Goal: Transaction & Acquisition: Purchase product/service

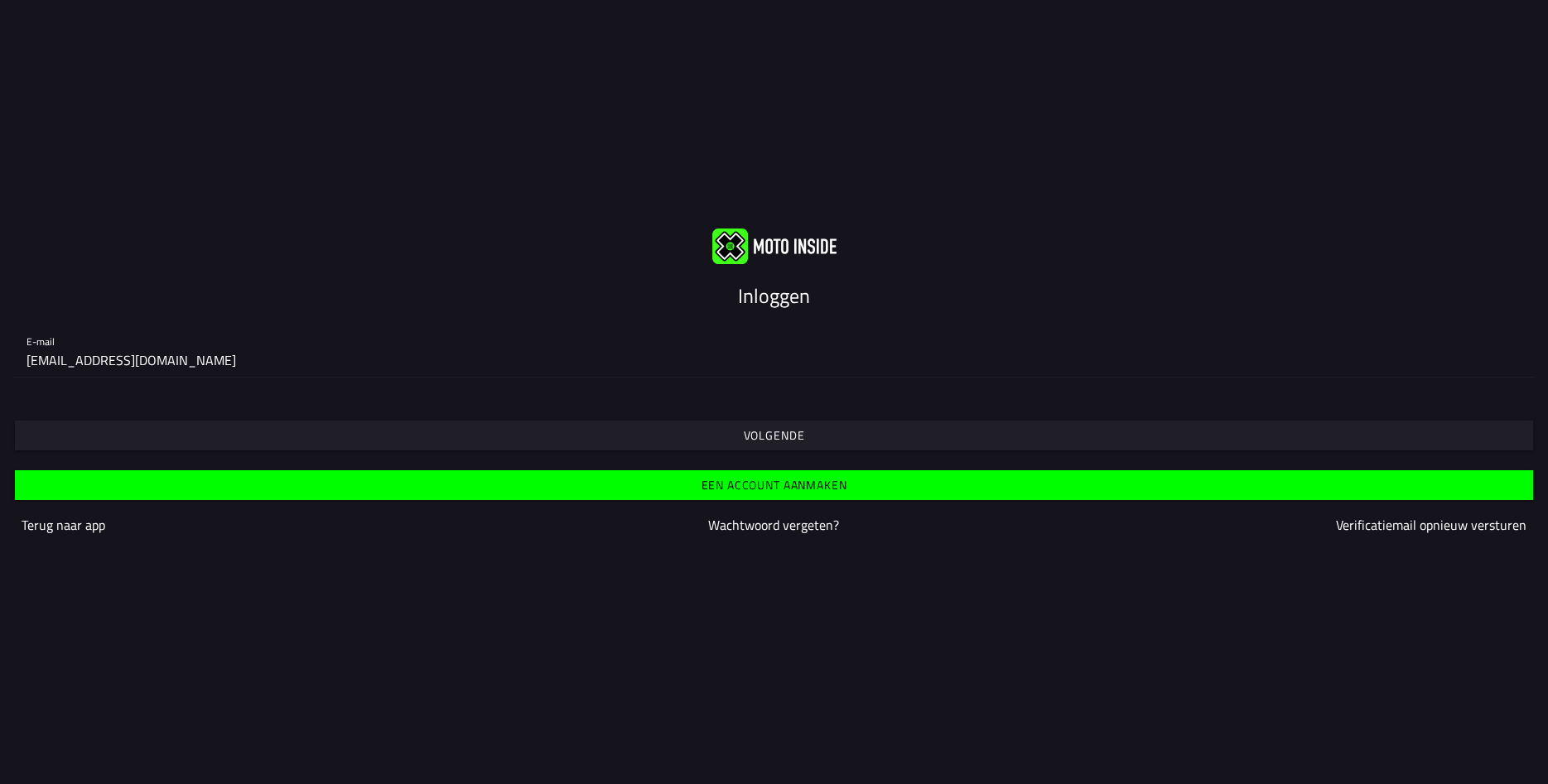
click at [0, 0] on slot "Volgende" at bounding box center [0, 0] width 0 height 0
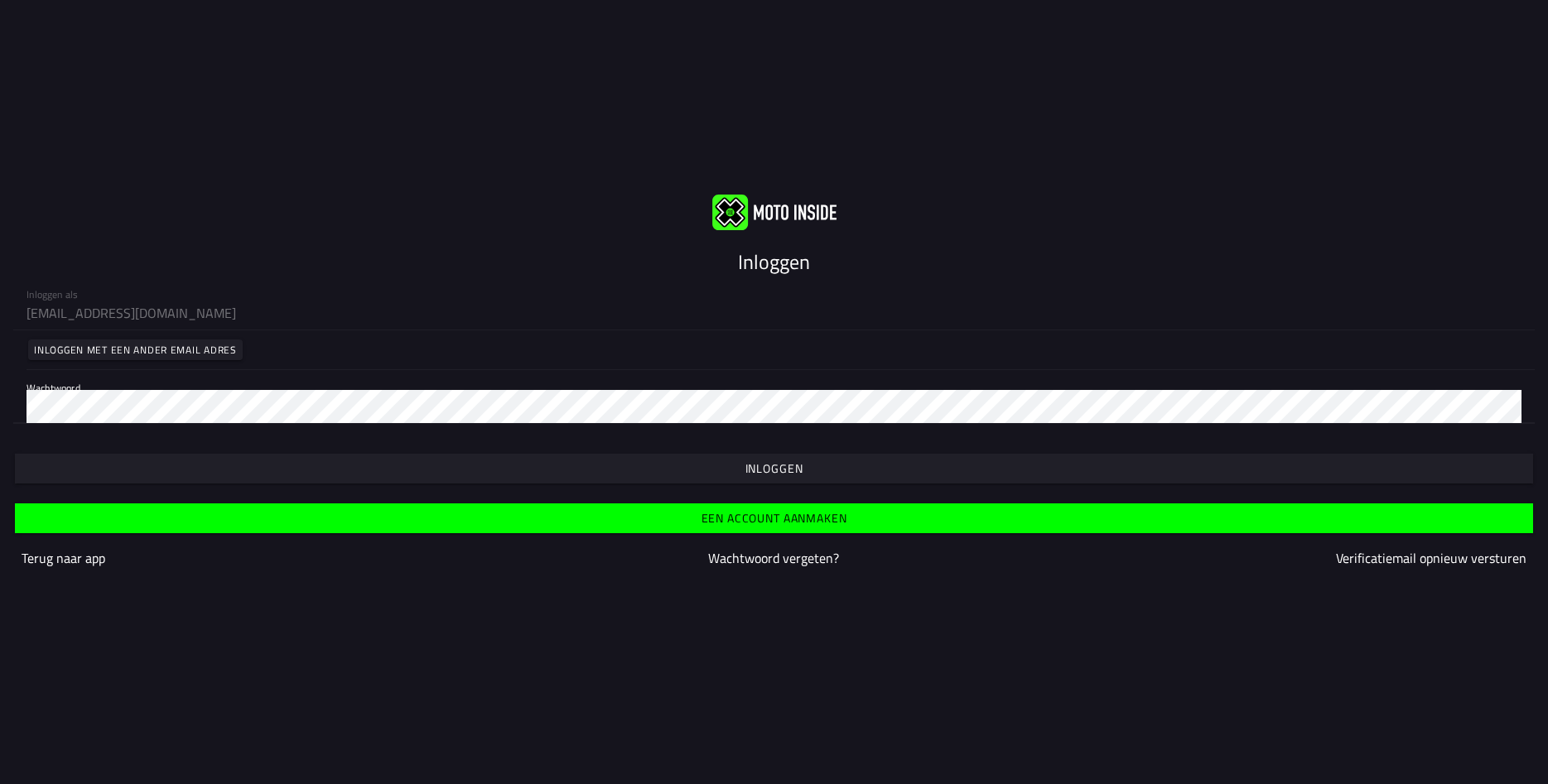
click at [0, 0] on slot "Inloggen" at bounding box center [0, 0] width 0 height 0
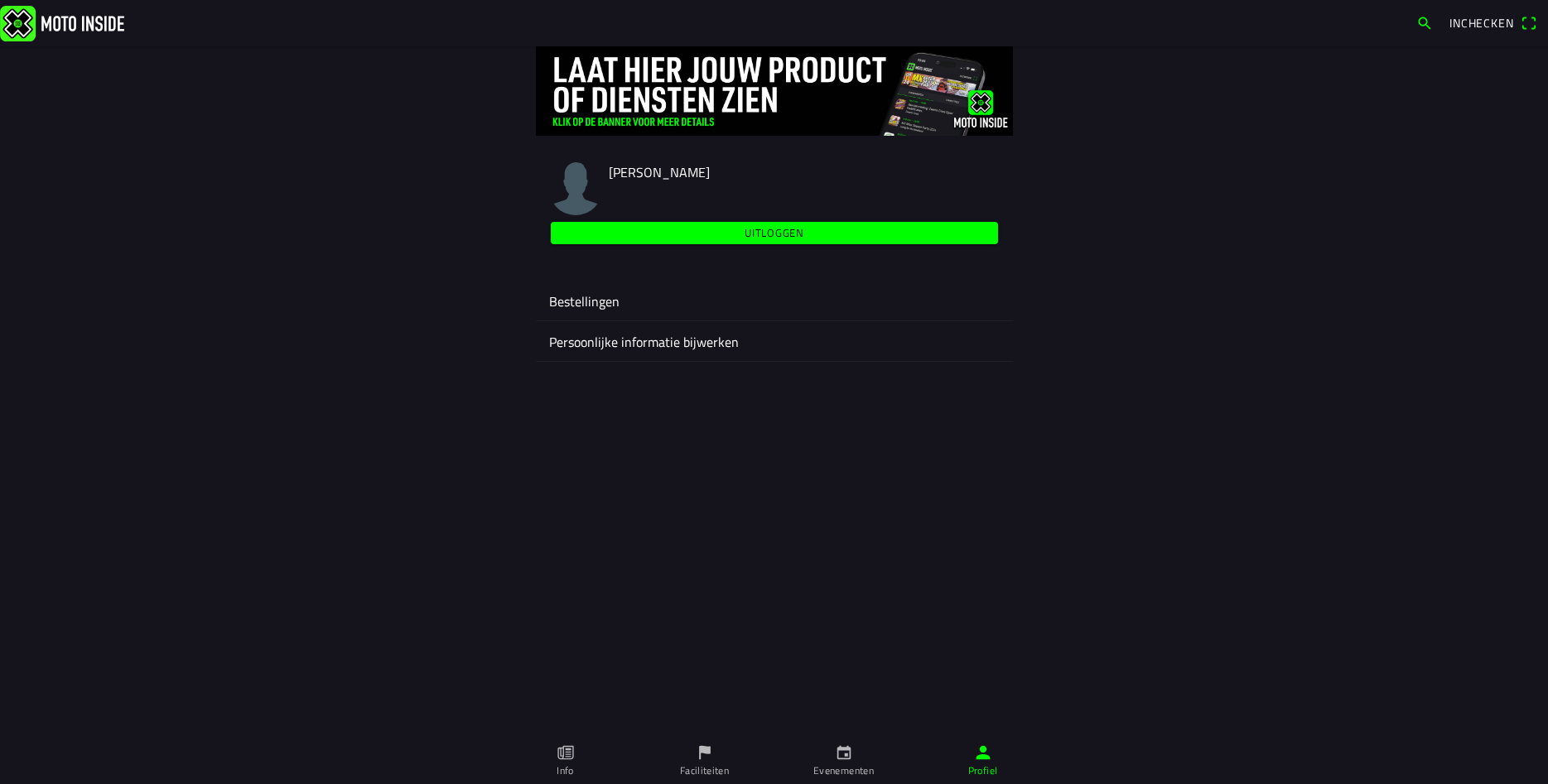
click at [842, 767] on ion-label "Evenementen" at bounding box center [843, 770] width 60 height 15
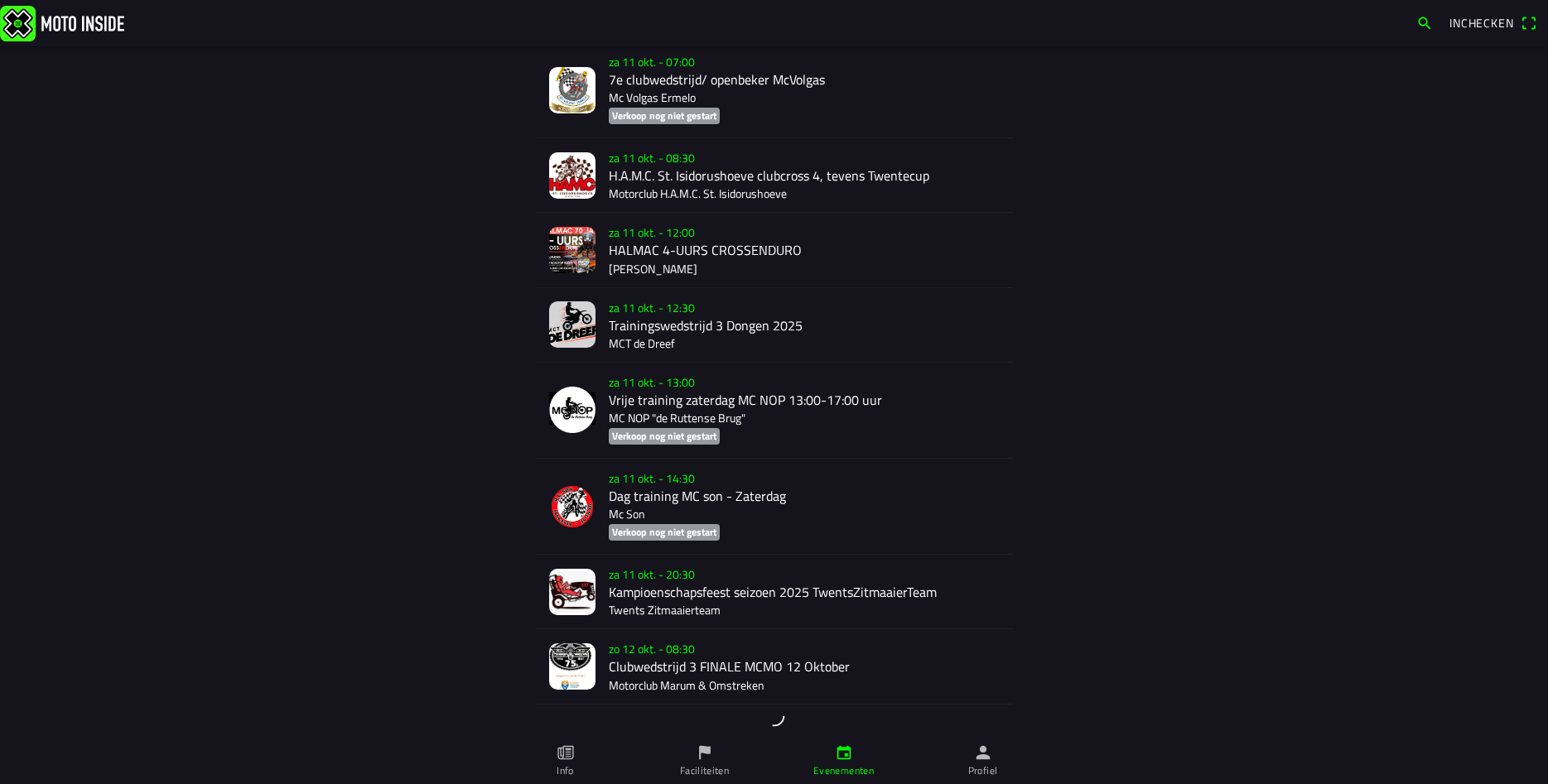
scroll to position [5474, 0]
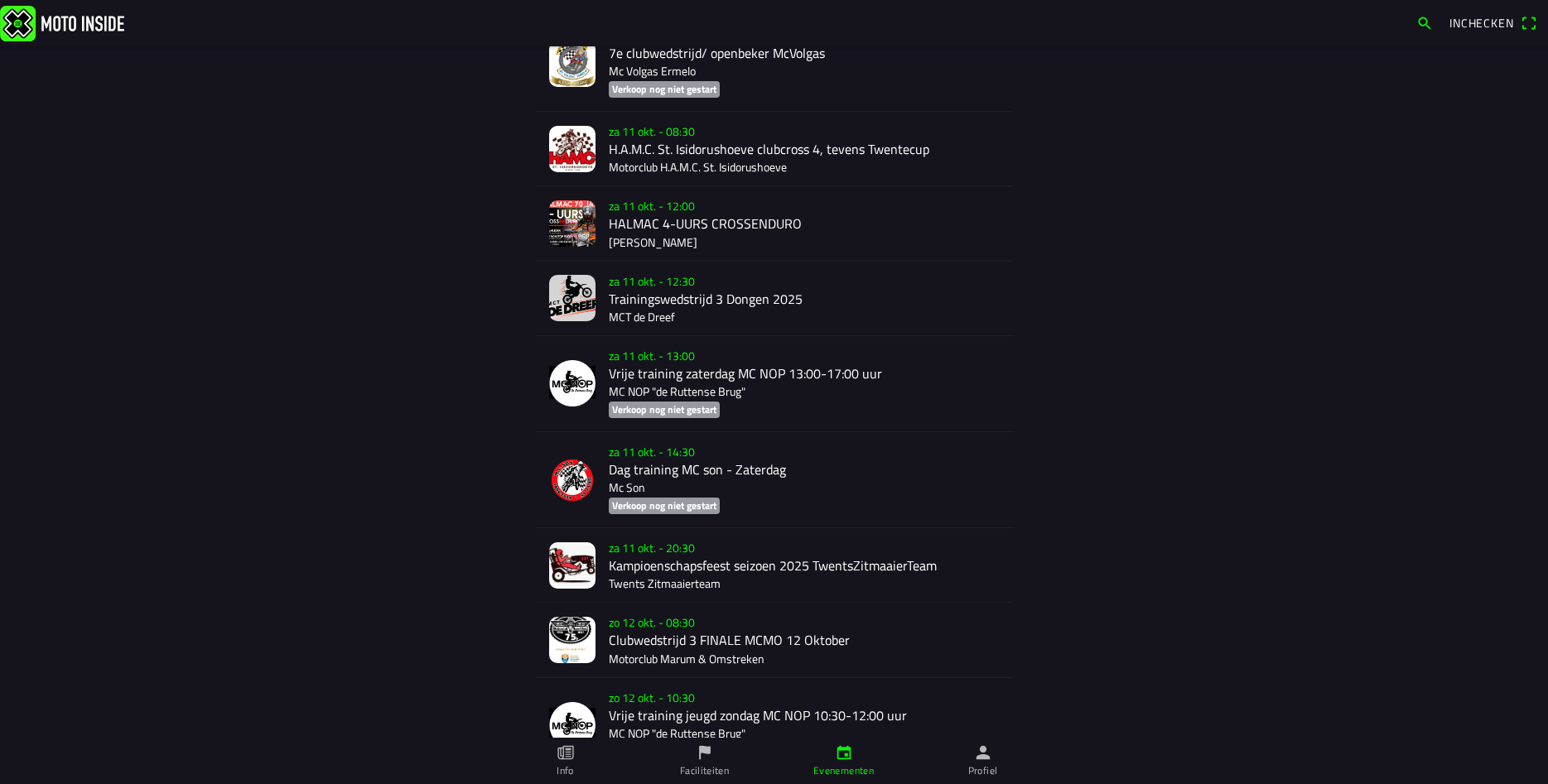
click at [631, 603] on div "[DATE] 08:30 Clubwedstrijd 3 FINALE MCMO [DATE] Motorclub Marum & Omstreken" at bounding box center [804, 639] width 391 height 73
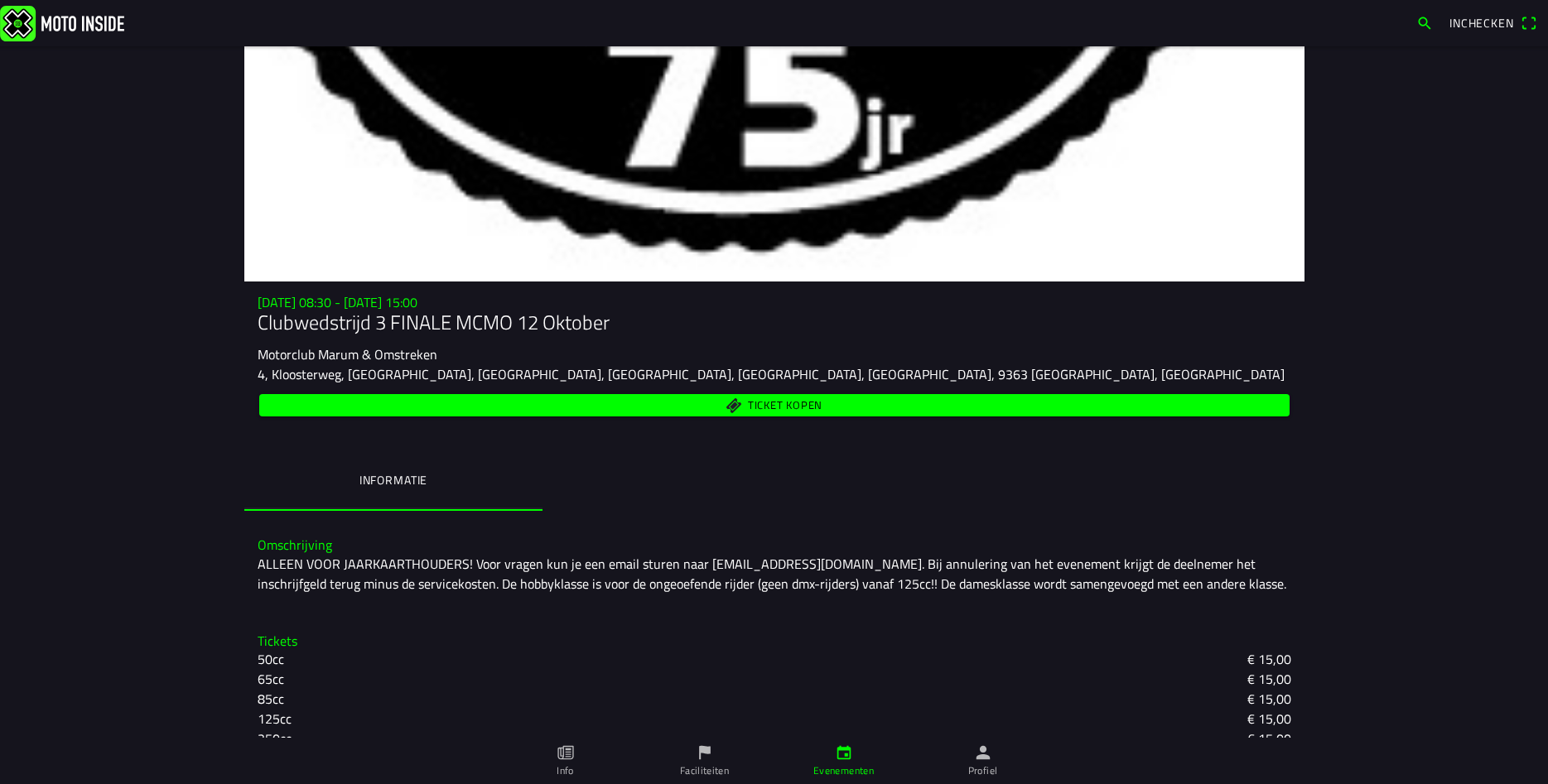
click at [794, 404] on span "Ticket kopen" at bounding box center [783, 405] width 74 height 11
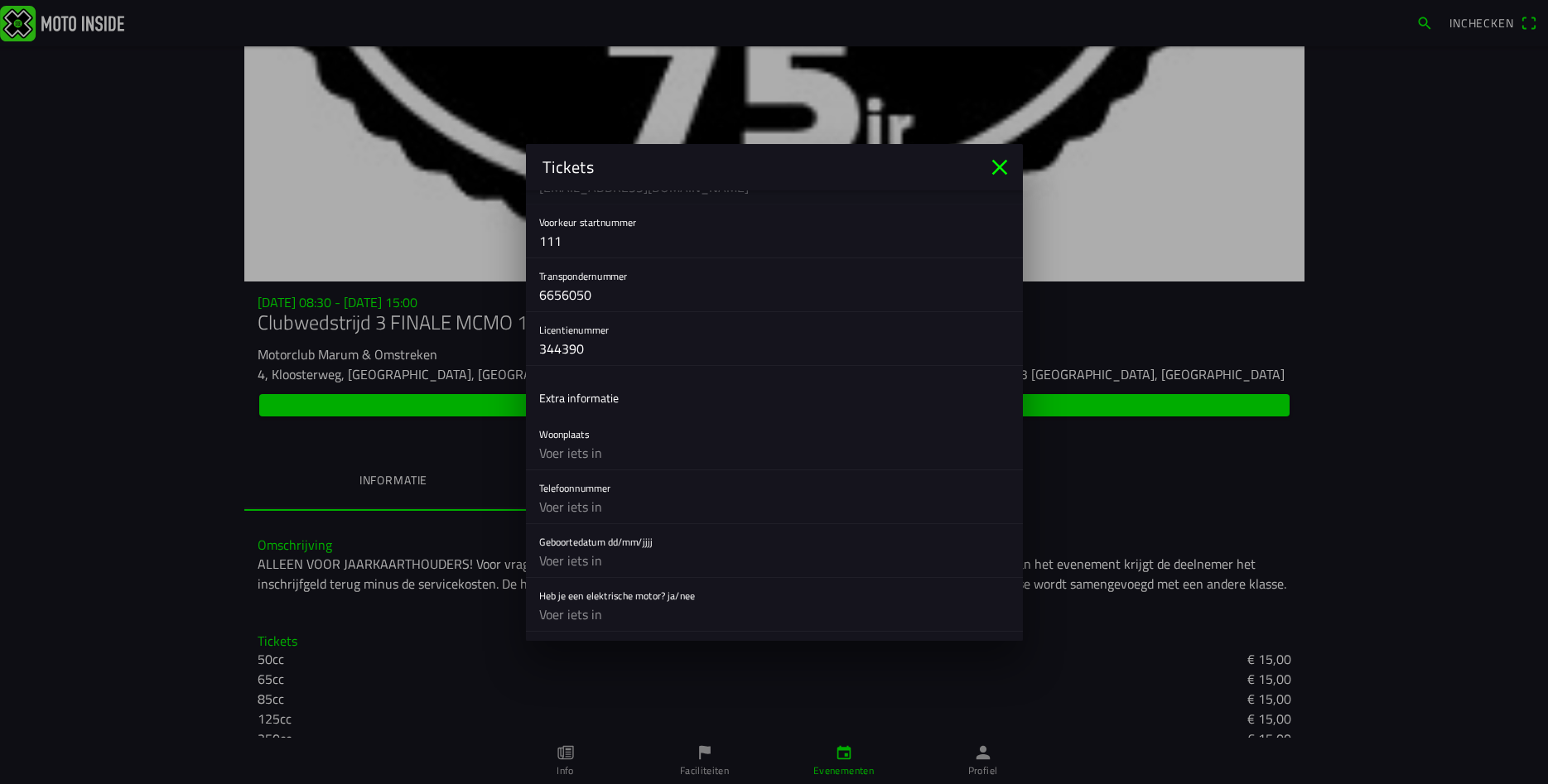
scroll to position [357, 0]
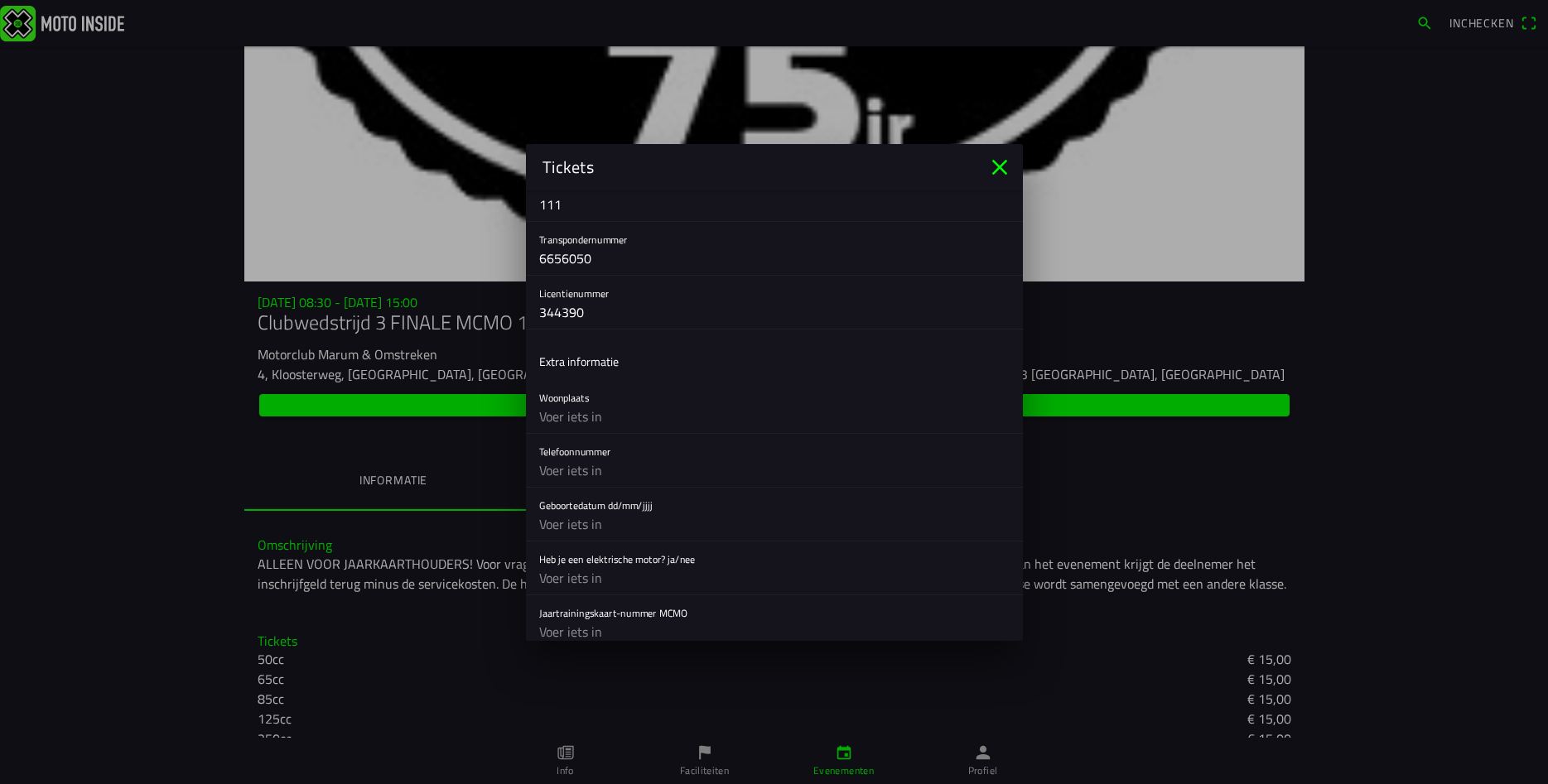
click at [550, 421] on input "text" at bounding box center [774, 416] width 470 height 33
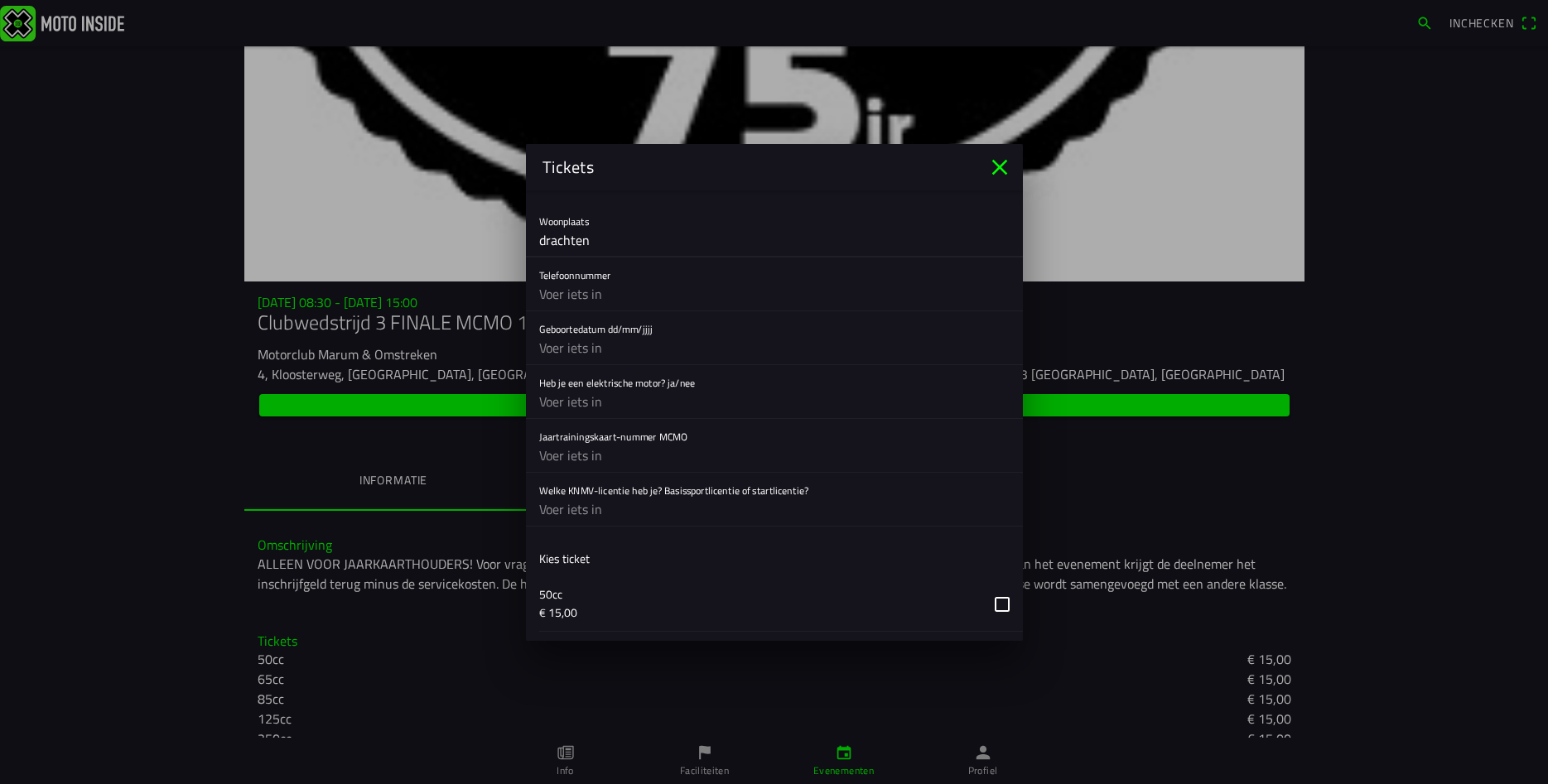
scroll to position [477, 0]
type input "drachten"
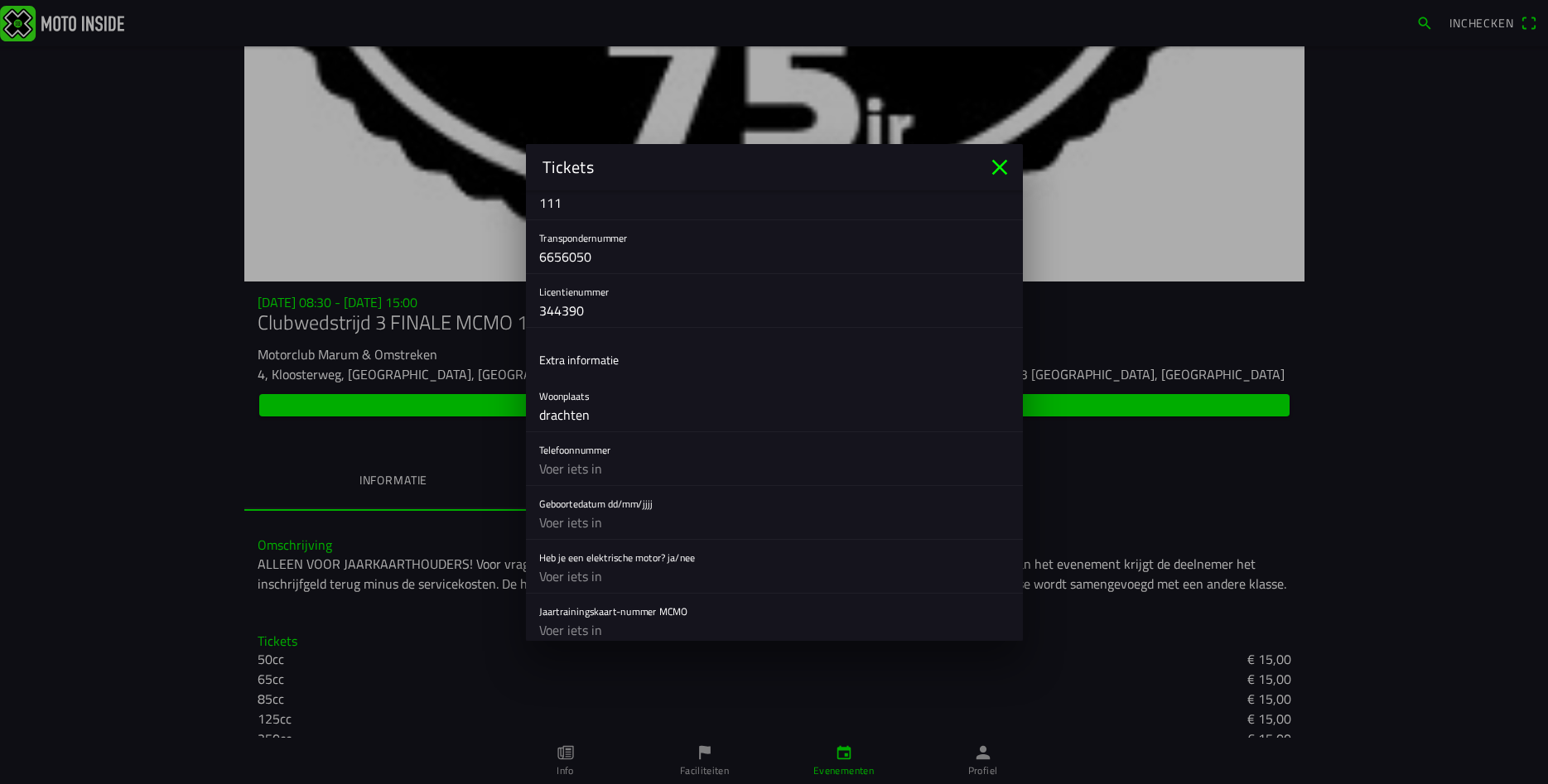
scroll to position [357, 0]
click at [580, 475] on input "text" at bounding box center [774, 469] width 470 height 33
click at [599, 534] on input "text" at bounding box center [774, 524] width 470 height 33
type input "[DATE]"
click at [599, 459] on input "text" at bounding box center [774, 469] width 470 height 33
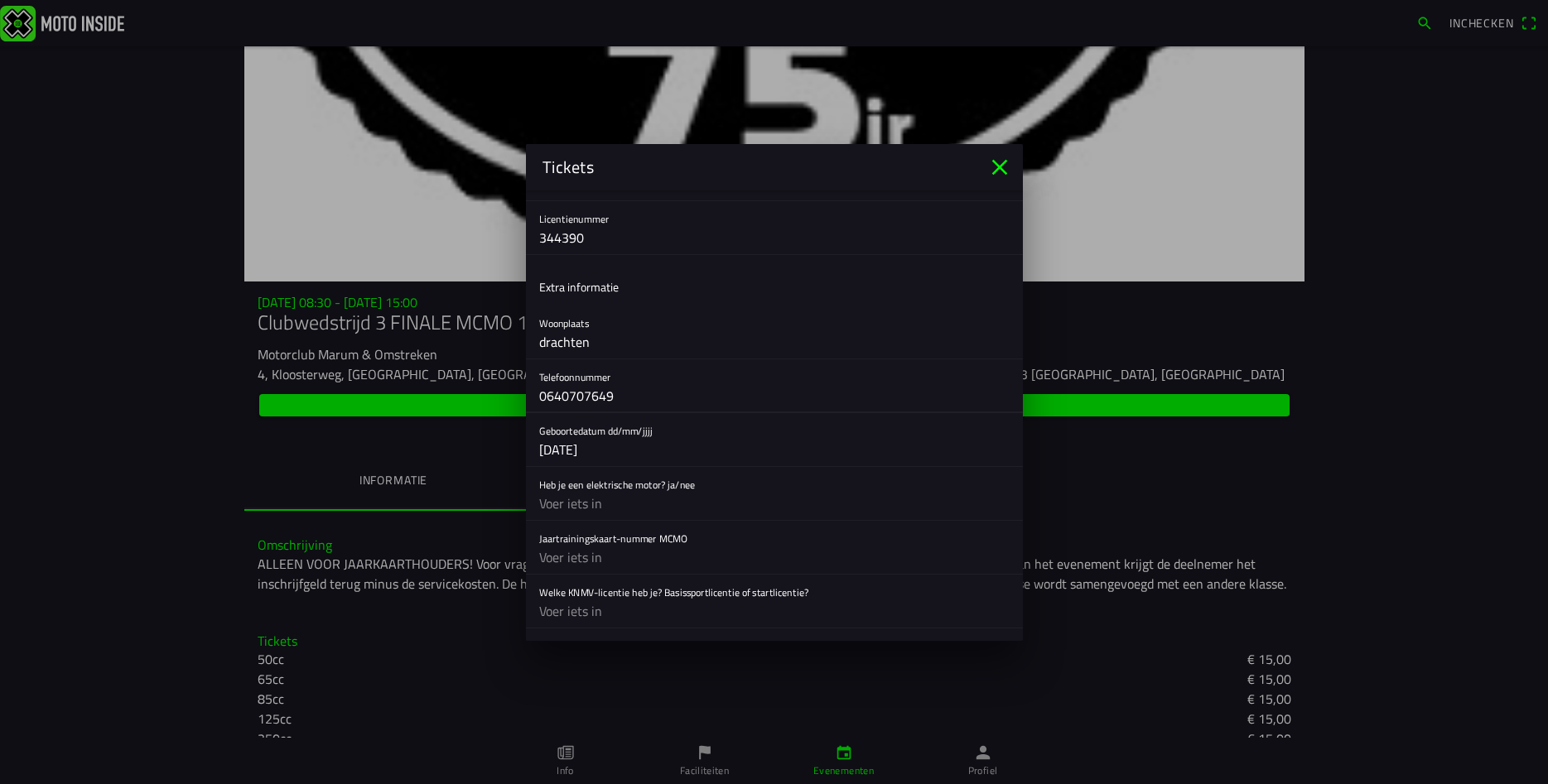
scroll to position [477, 0]
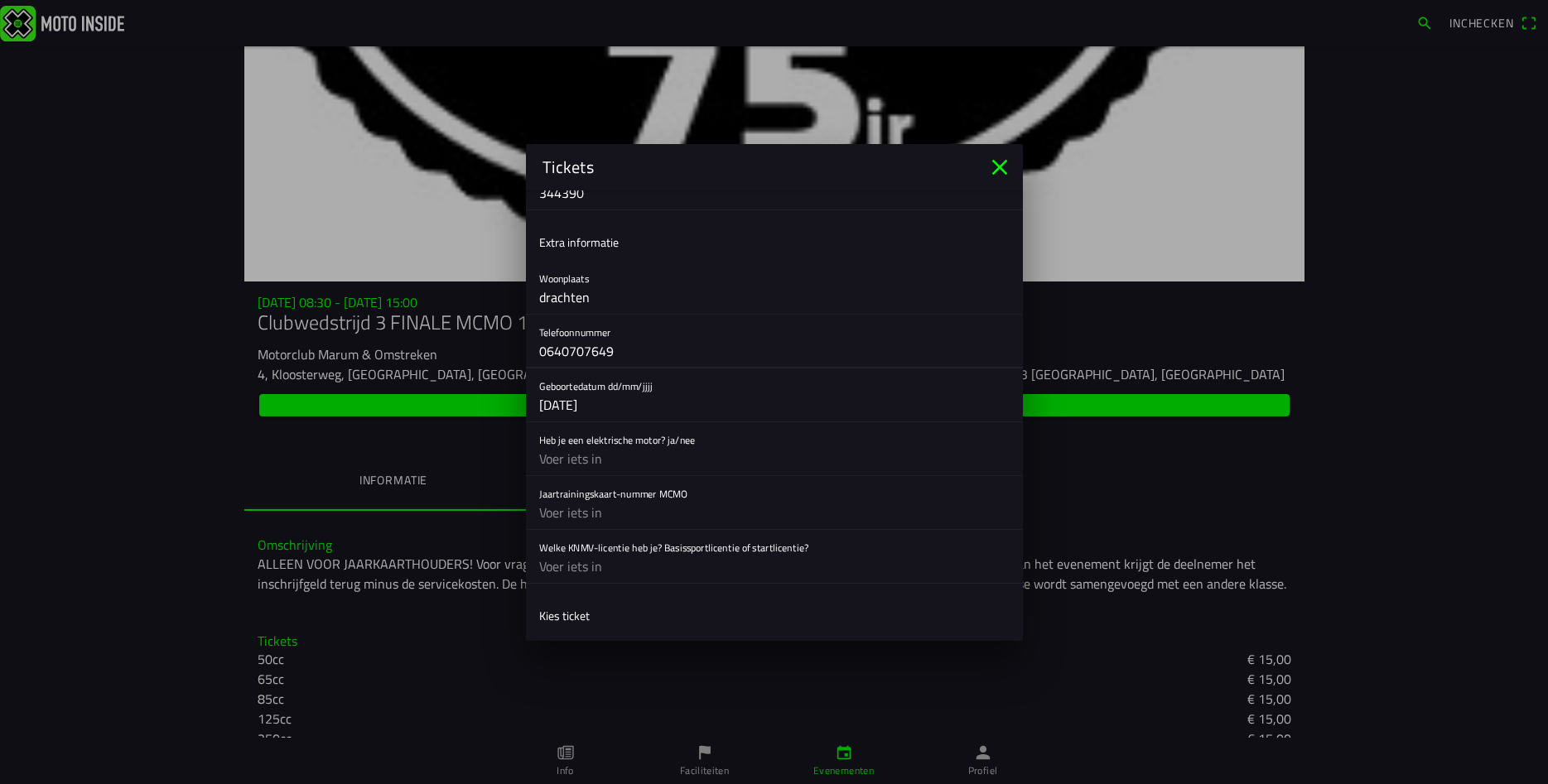
type input "0640707649"
click at [624, 452] on input "text" at bounding box center [774, 458] width 470 height 33
type input "nee"
click at [611, 507] on input "text" at bounding box center [774, 512] width 470 height 33
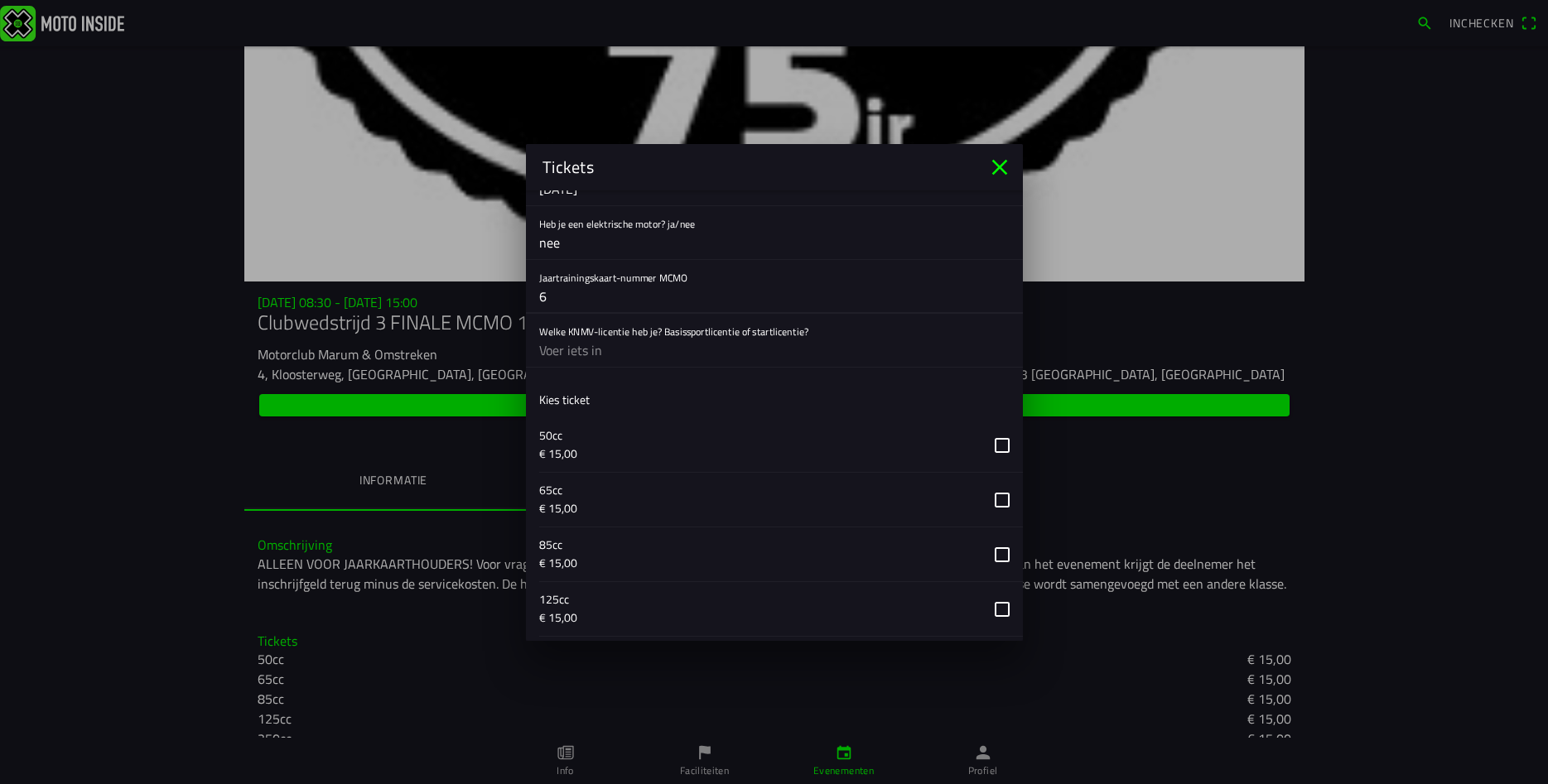
scroll to position [716, 0]
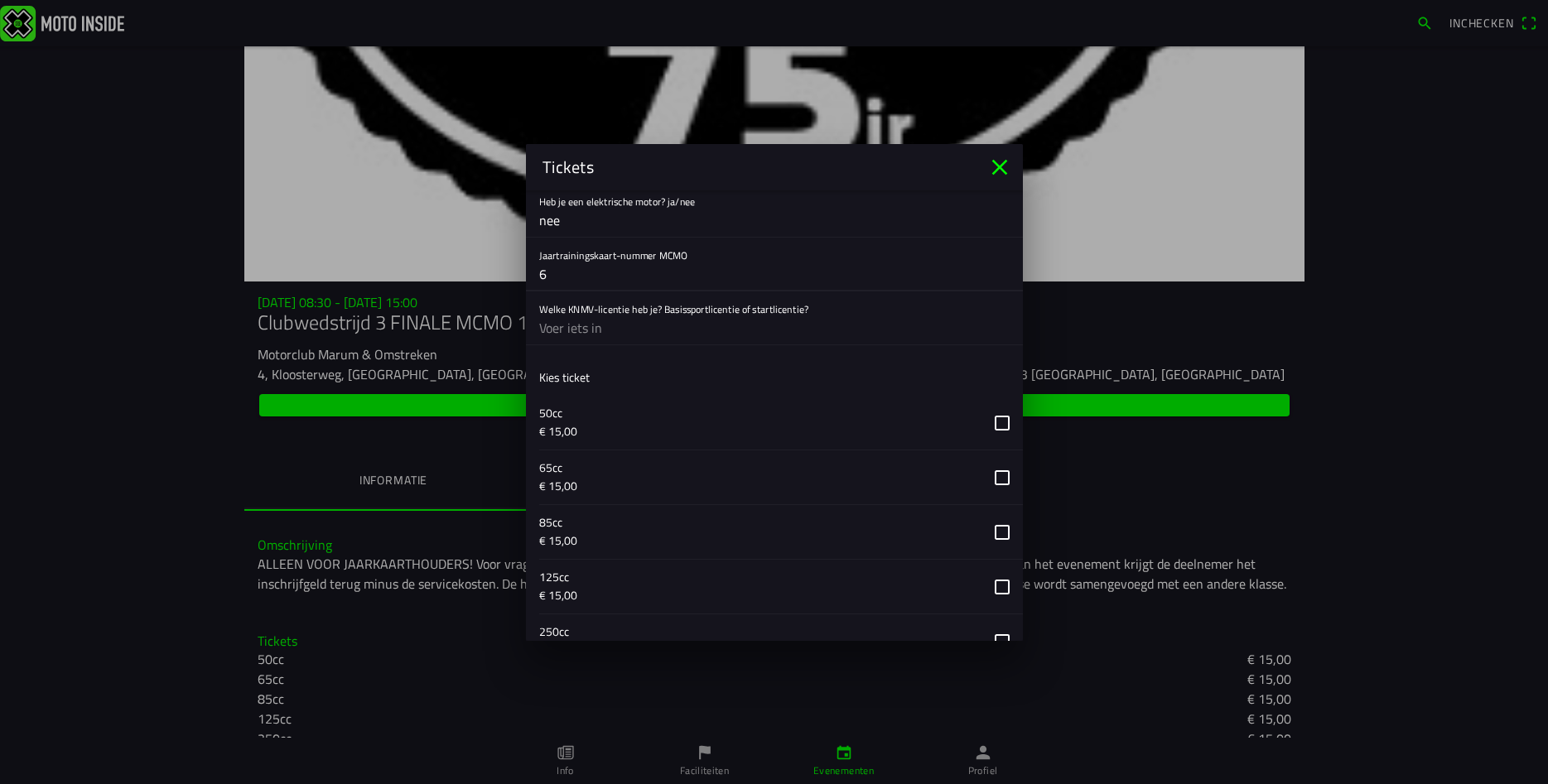
type input "6"
click at [614, 322] on input "text" at bounding box center [774, 327] width 470 height 33
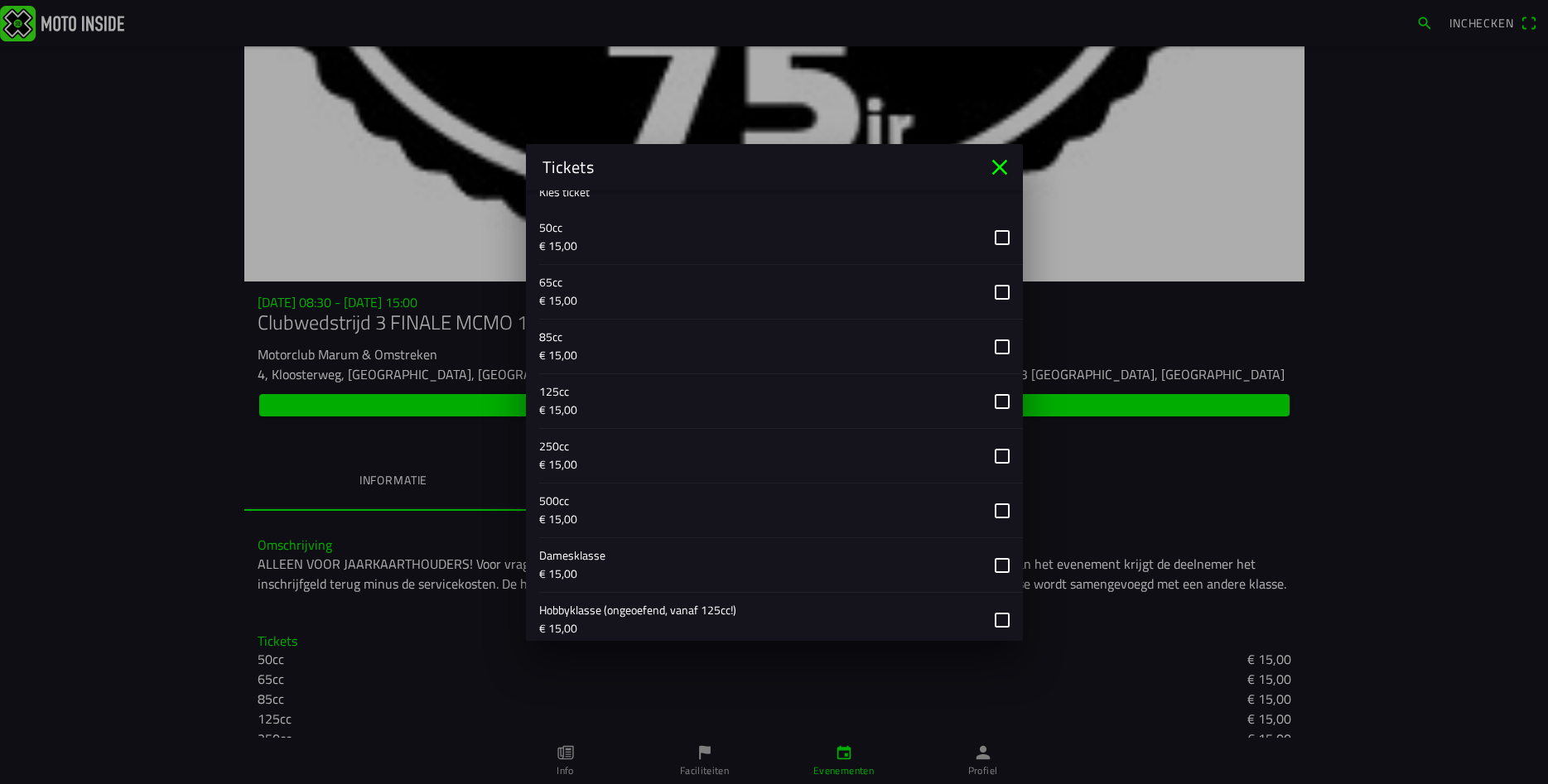
scroll to position [953, 0]
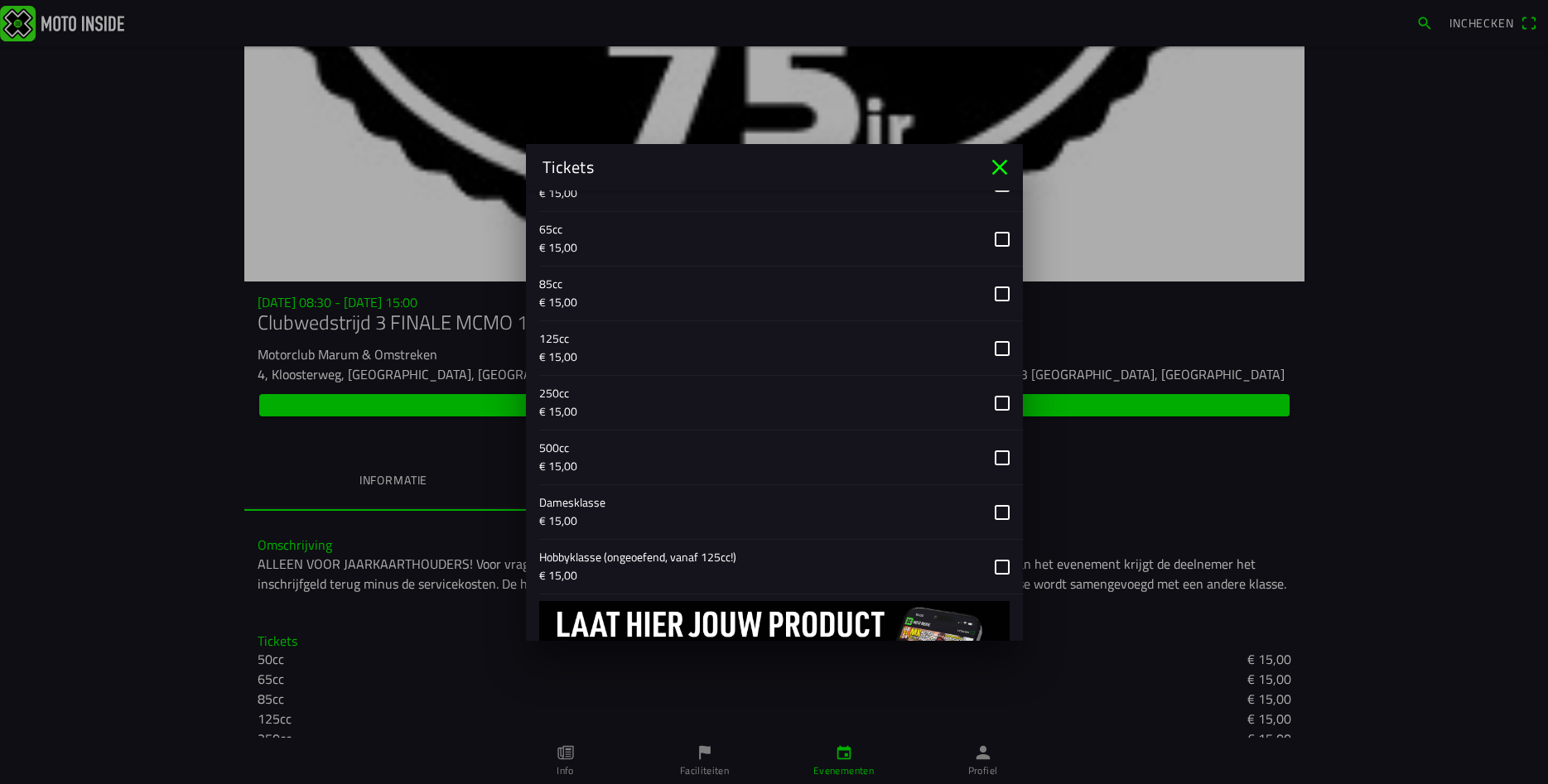
type input "basssport"
click at [1010, 343] on button "button" at bounding box center [780, 347] width 483 height 53
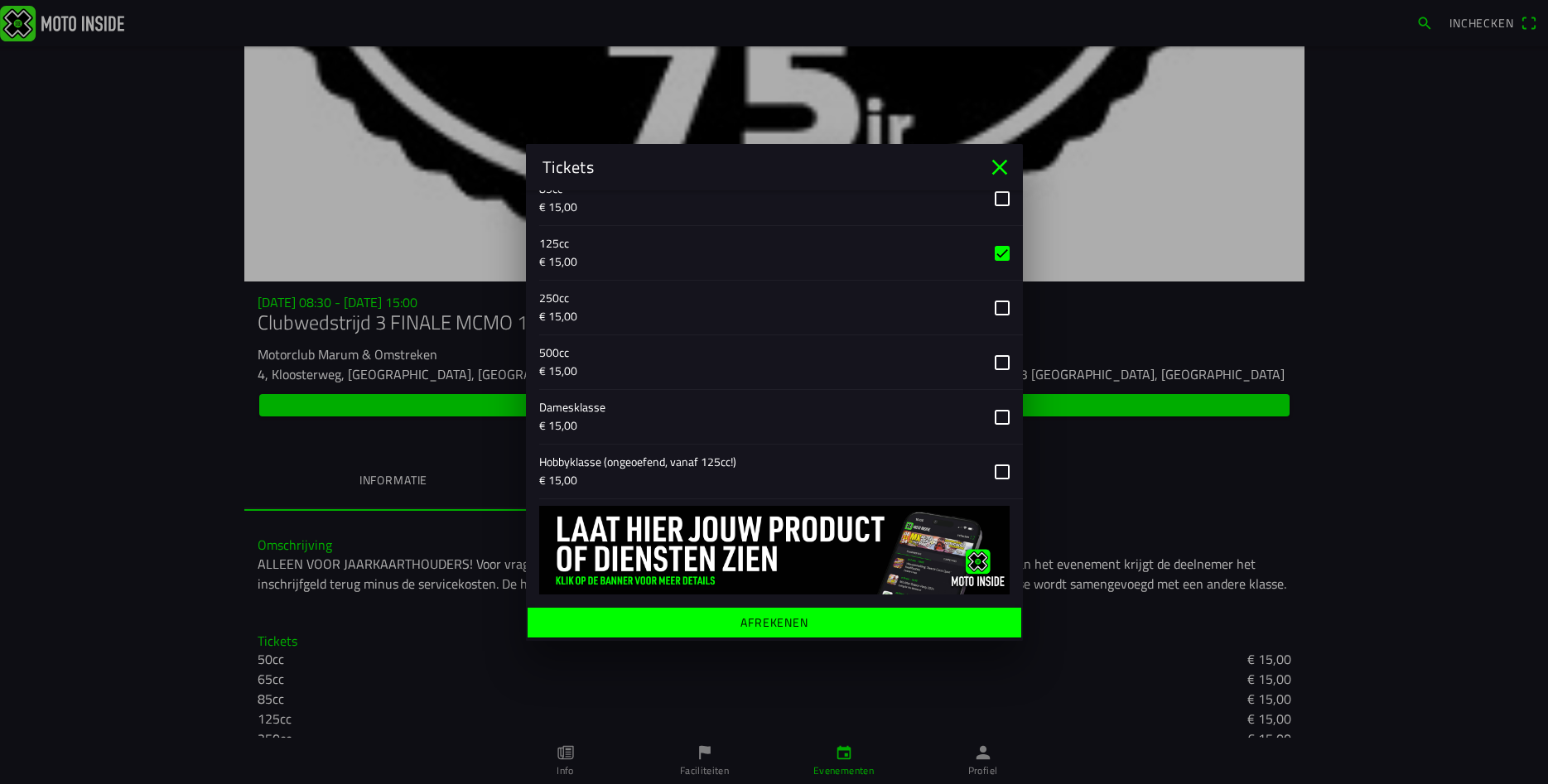
click at [819, 628] on span "Afrekenen" at bounding box center [774, 622] width 468 height 30
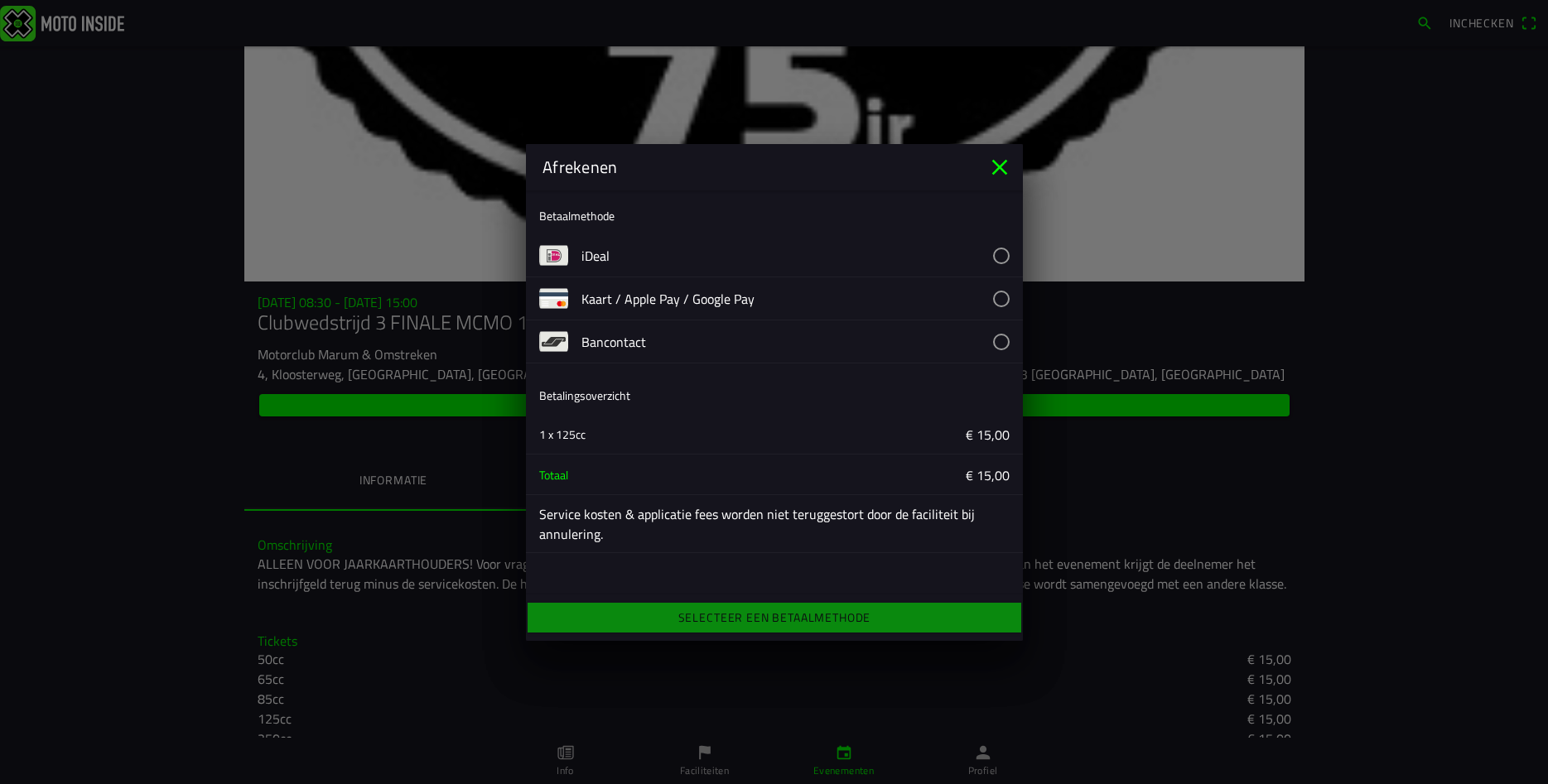
click at [996, 252] on button "button" at bounding box center [802, 255] width 442 height 43
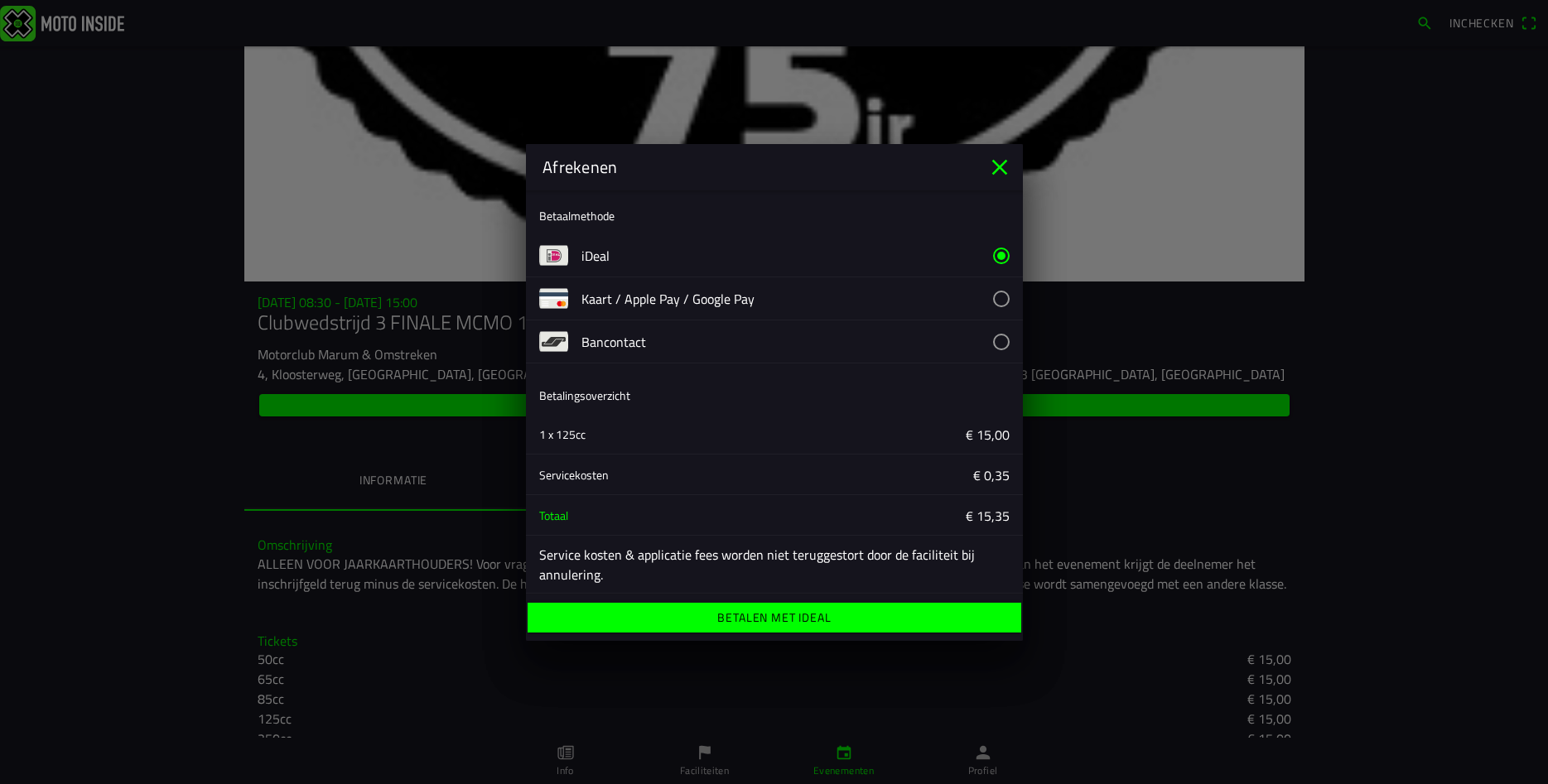
click at [759, 624] on ion-label "Betalen met iDeal" at bounding box center [774, 618] width 114 height 12
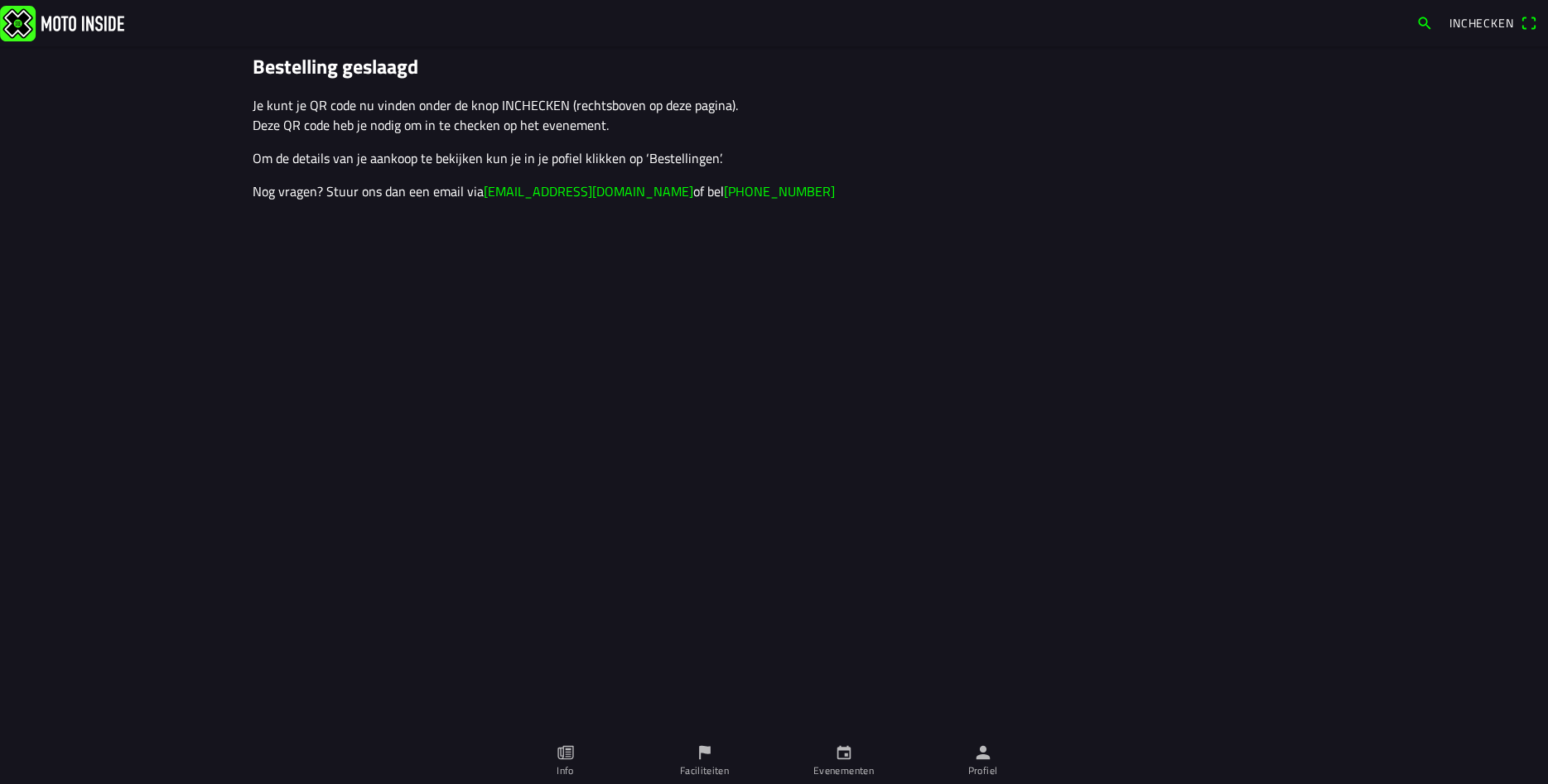
click at [1530, 23] on span "Inchecken" at bounding box center [1494, 23] width 87 height 27
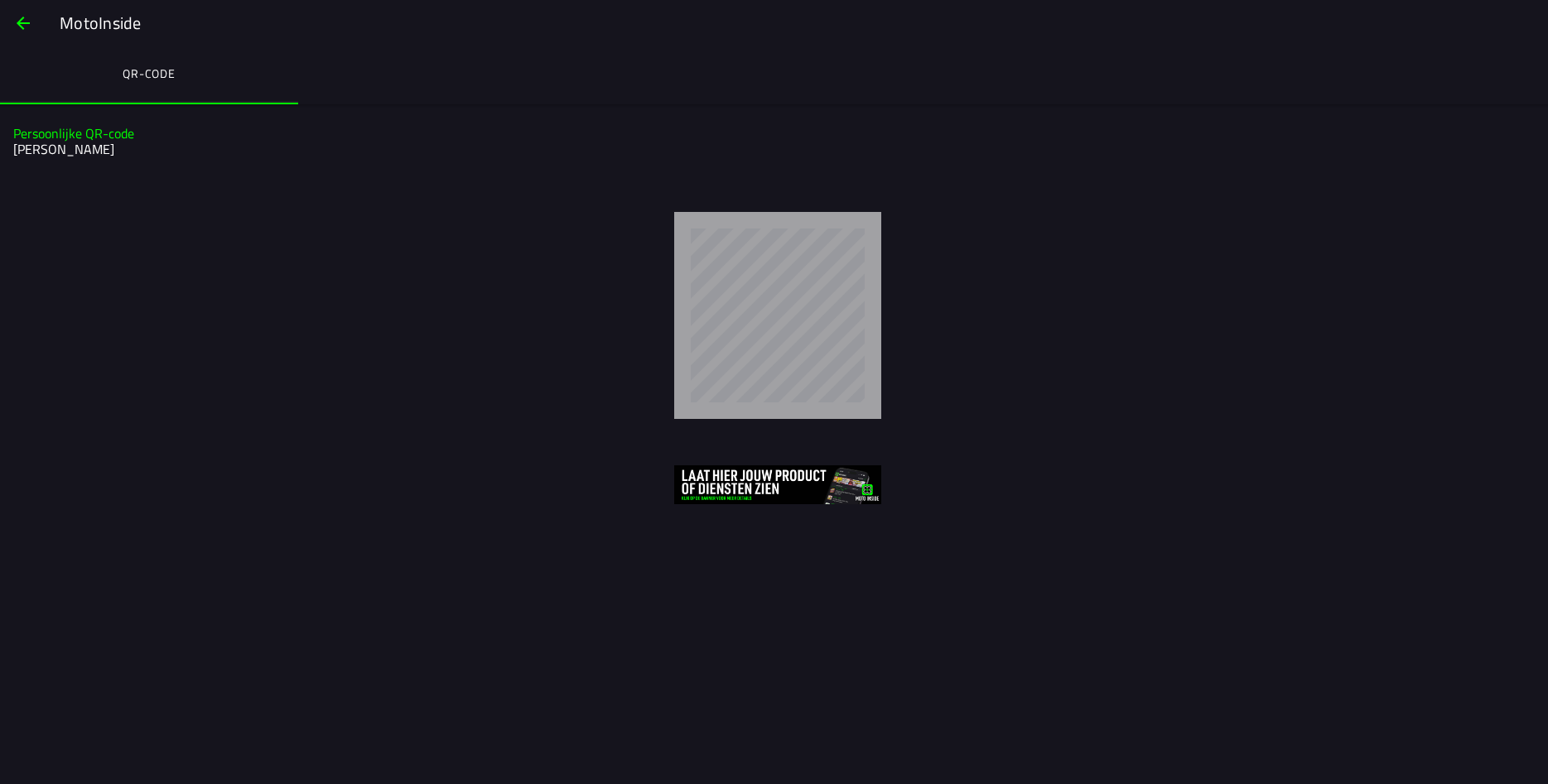
click at [29, 21] on span "button" at bounding box center [23, 23] width 20 height 40
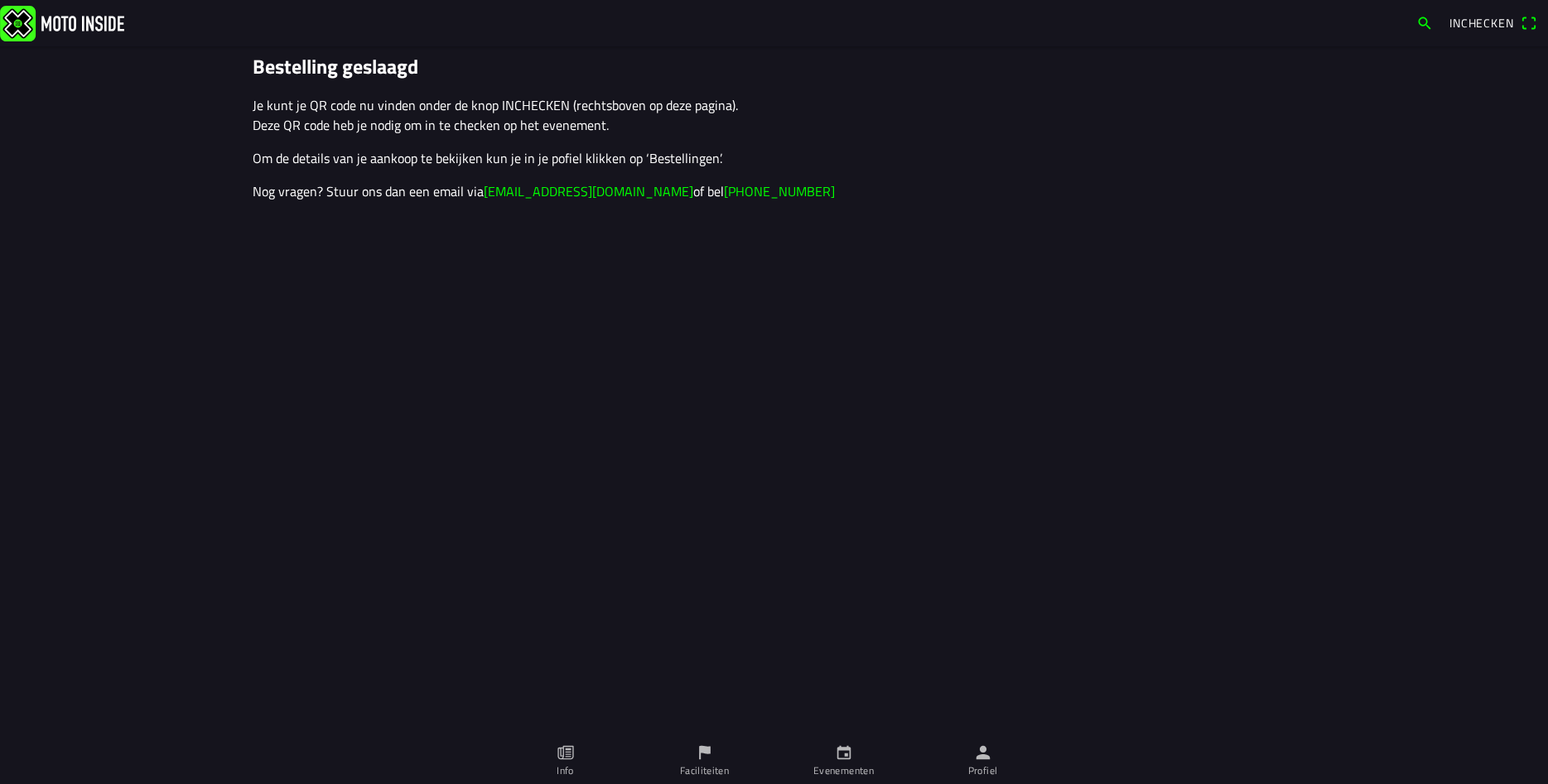
click at [656, 165] on p "Om de details van je aankoop te bekijken kun je in je pofiel klikken op ‘Bestel…" at bounding box center [774, 158] width 1044 height 20
click at [660, 159] on p "Om de details van je aankoop te bekijken kun je in je pofiel klikken op ‘Bestel…" at bounding box center [774, 158] width 1044 height 20
